Goal: Task Accomplishment & Management: Use online tool/utility

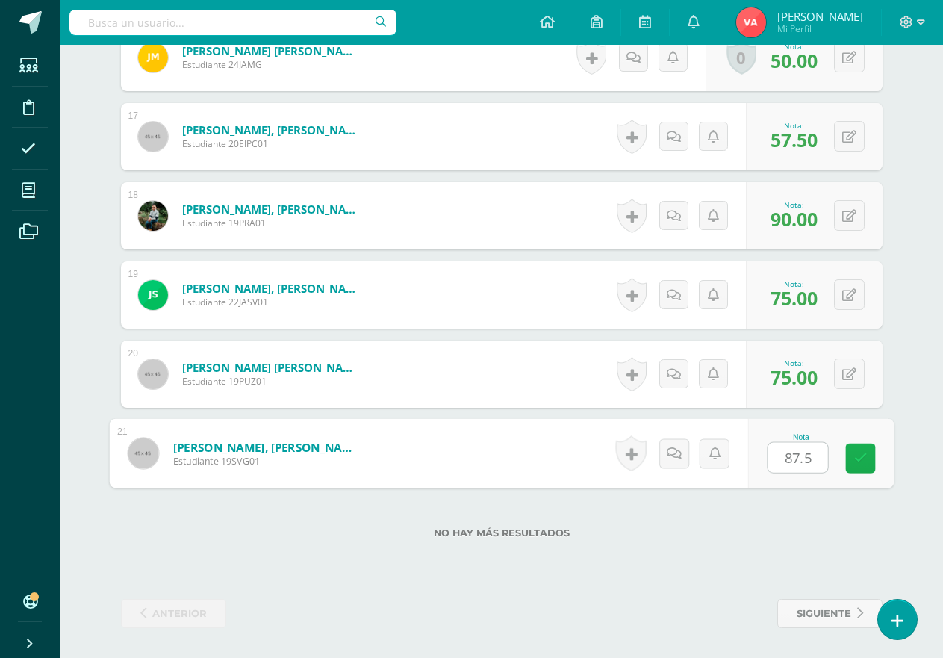
click at [859, 449] on link at bounding box center [860, 459] width 30 height 30
type input "0"
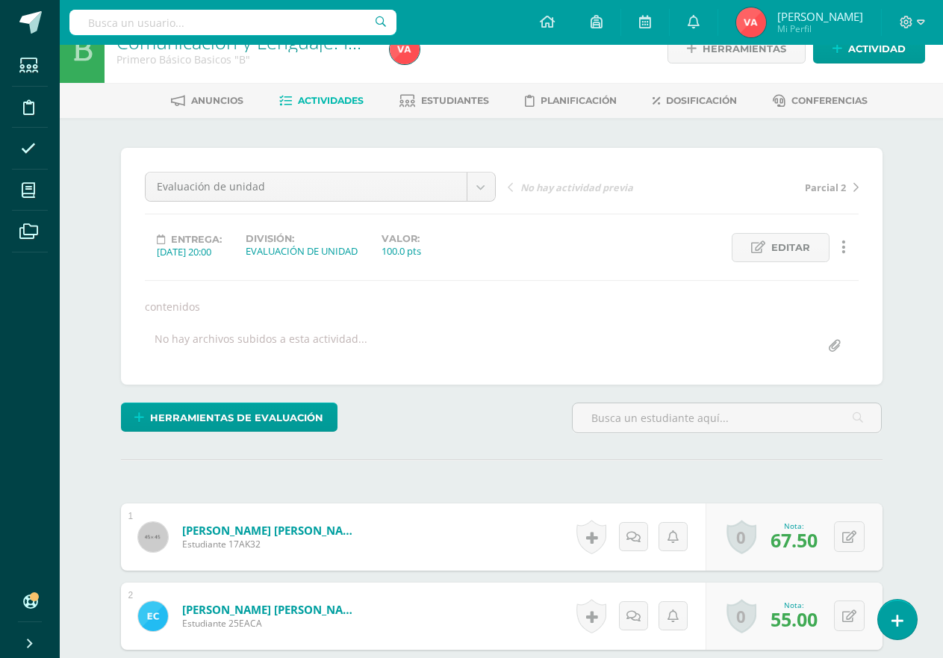
scroll to position [75, 0]
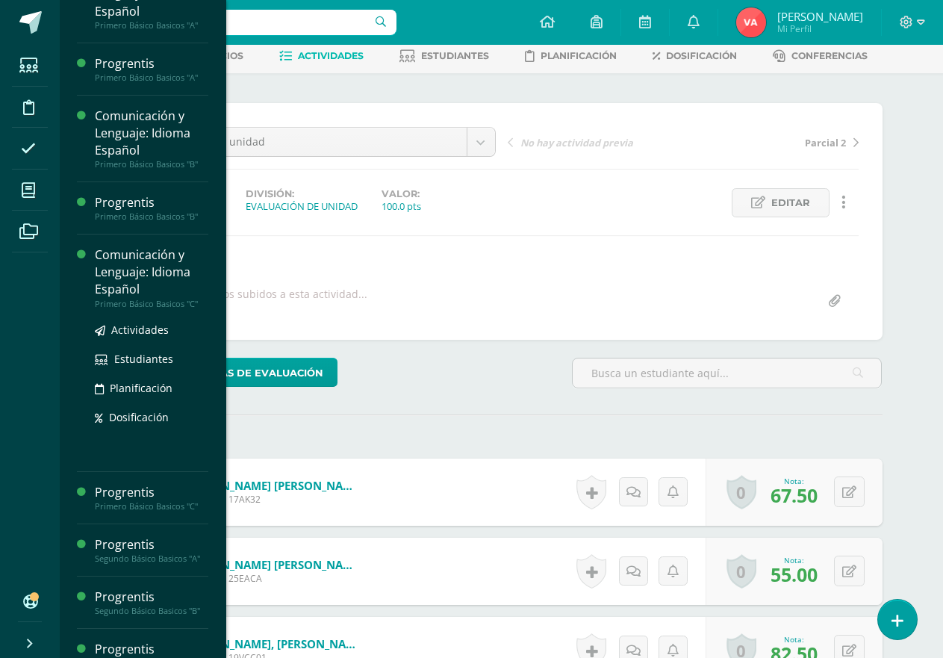
click at [133, 289] on div "Comunicación y Lenguaje: Idioma Español" at bounding box center [152, 272] width 114 height 52
click at [133, 289] on div "Comunicación y Lenguaje: Idioma Español" at bounding box center [152, 274] width 114 height 52
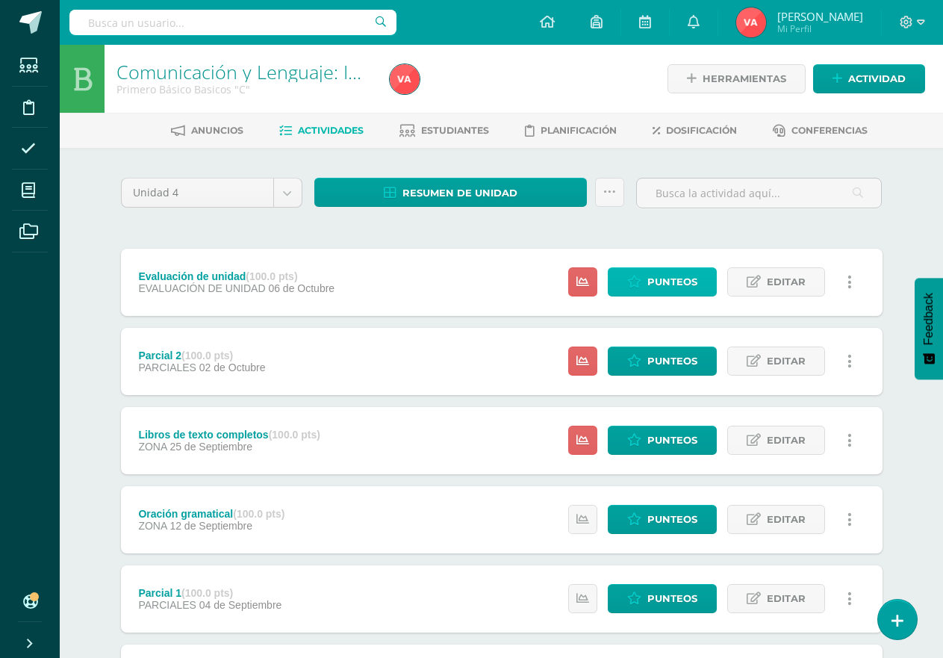
click at [665, 276] on span "Punteos" at bounding box center [673, 282] width 50 height 28
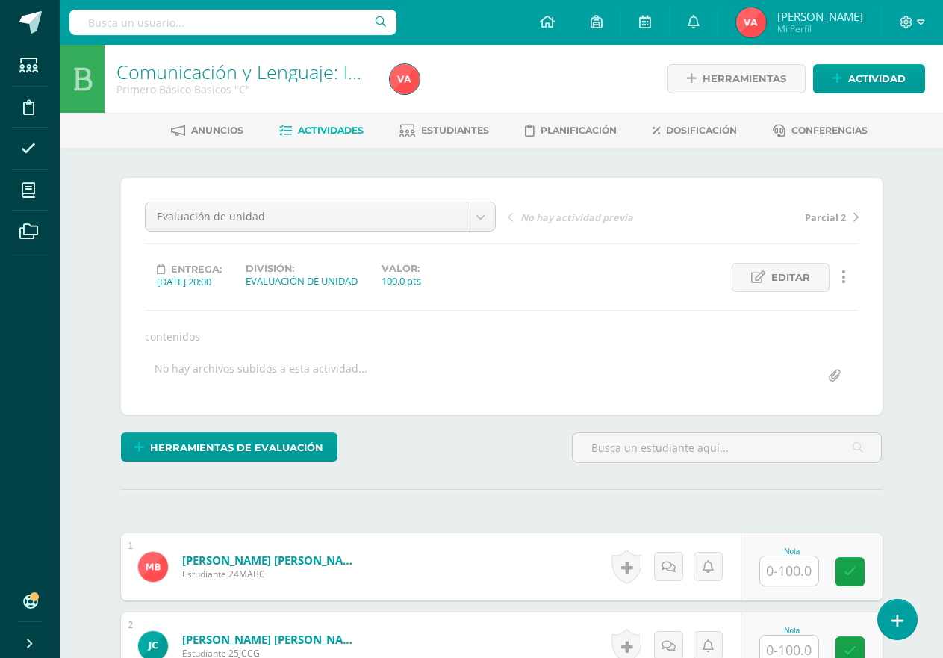
scroll to position [1, 0]
click at [797, 570] on input "text" at bounding box center [789, 570] width 58 height 29
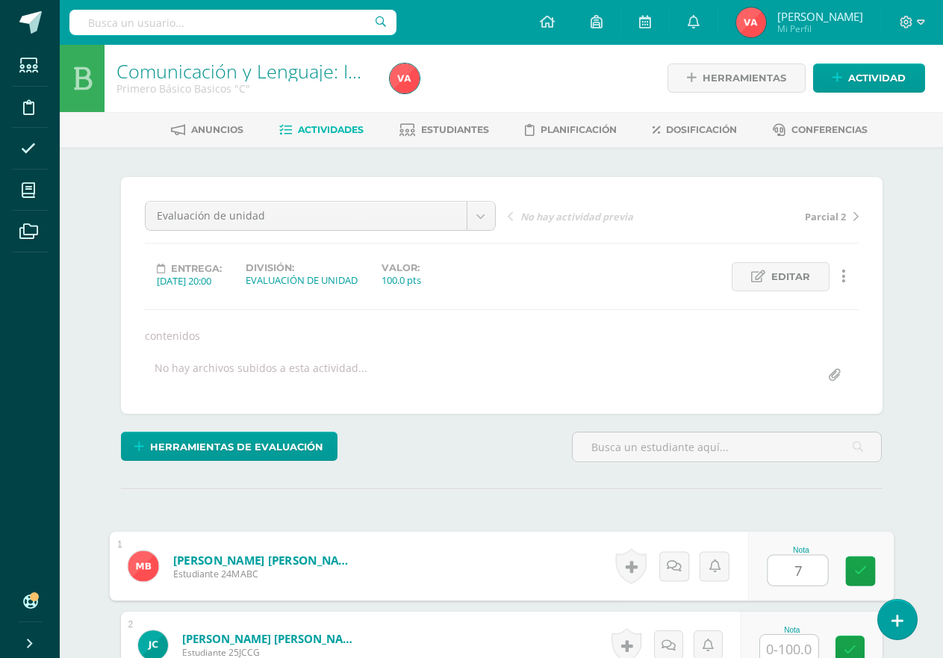
type input "75"
click at [860, 572] on icon at bounding box center [860, 571] width 13 height 13
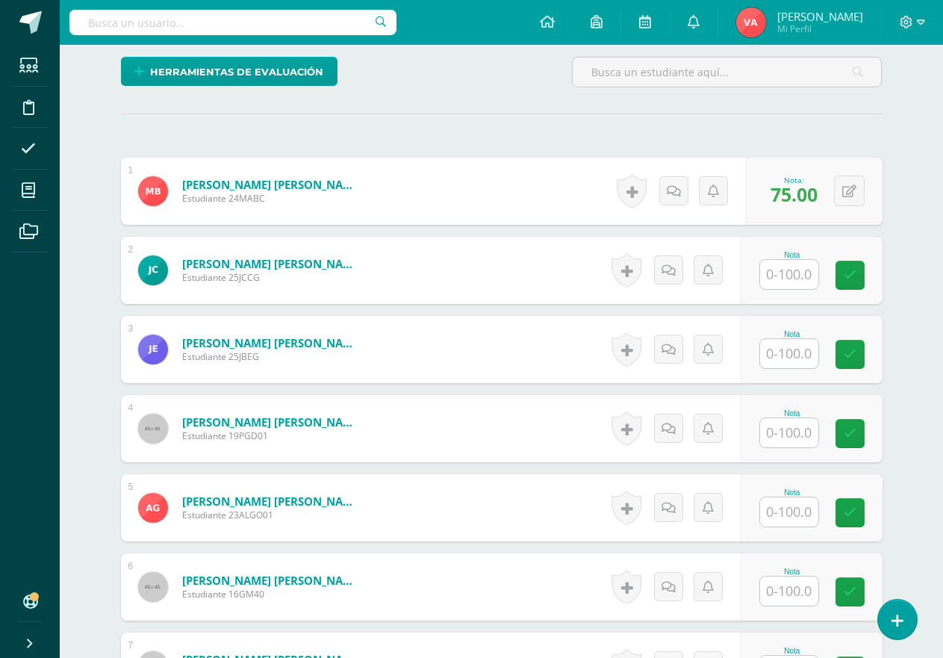
scroll to position [450, 0]
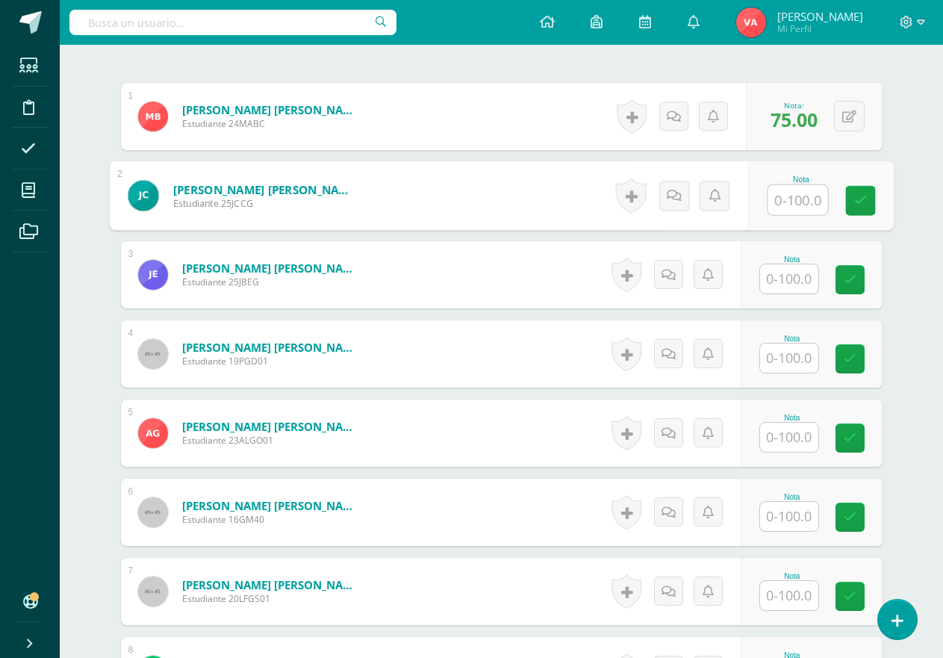
click at [787, 196] on input "text" at bounding box center [798, 200] width 60 height 30
click at [860, 199] on icon at bounding box center [860, 200] width 13 height 13
type input "0"
click at [787, 273] on input "text" at bounding box center [789, 278] width 58 height 29
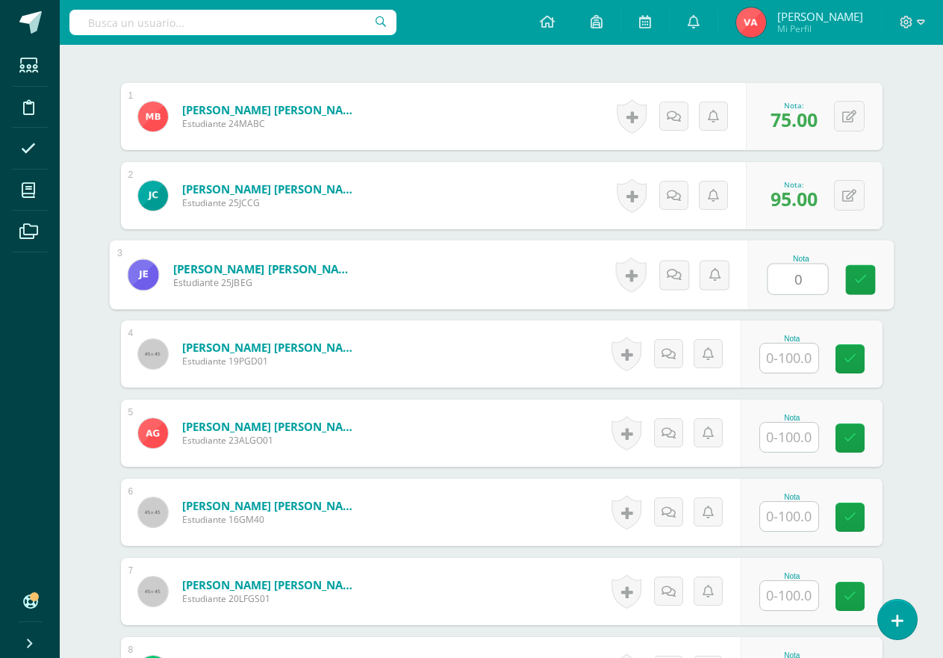
type input "0"
click at [789, 361] on input "text" at bounding box center [789, 358] width 58 height 29
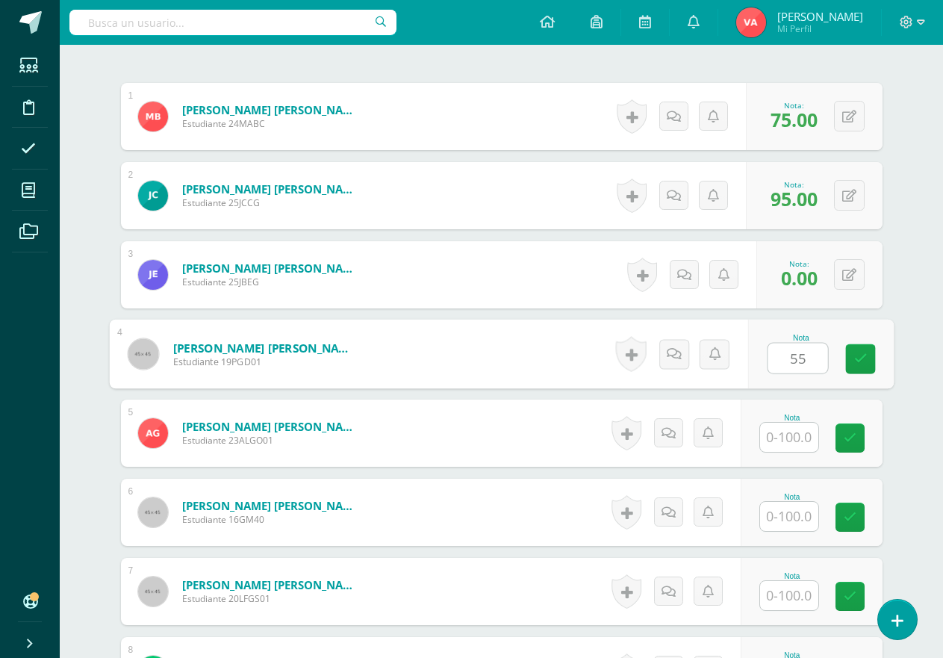
type input "55"
click at [801, 436] on input "text" at bounding box center [789, 437] width 58 height 29
